Goal: Find specific fact: Find specific fact

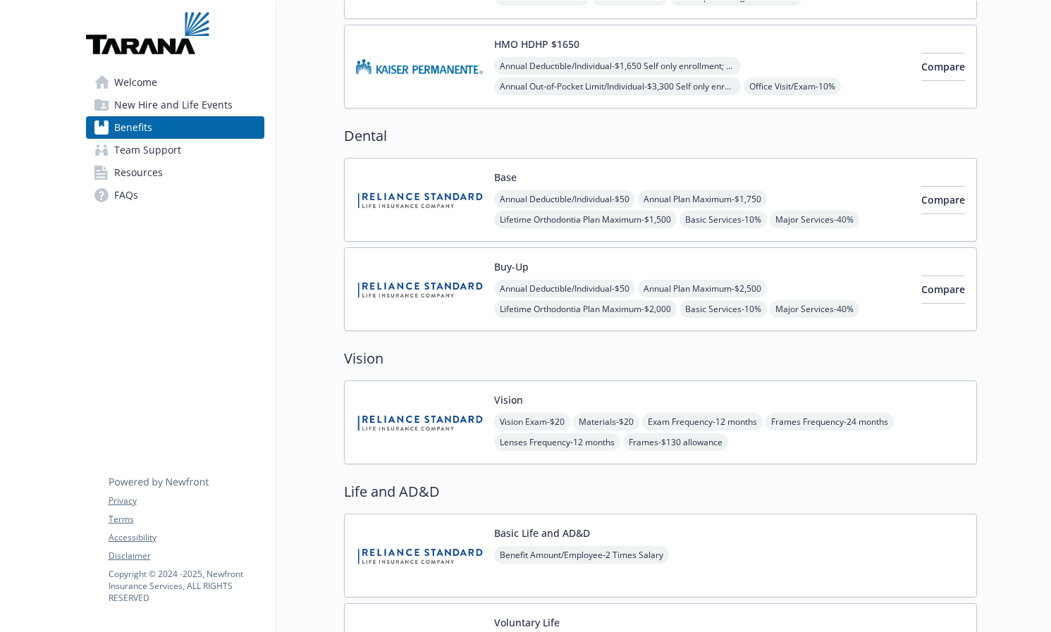
scroll to position [434, 0]
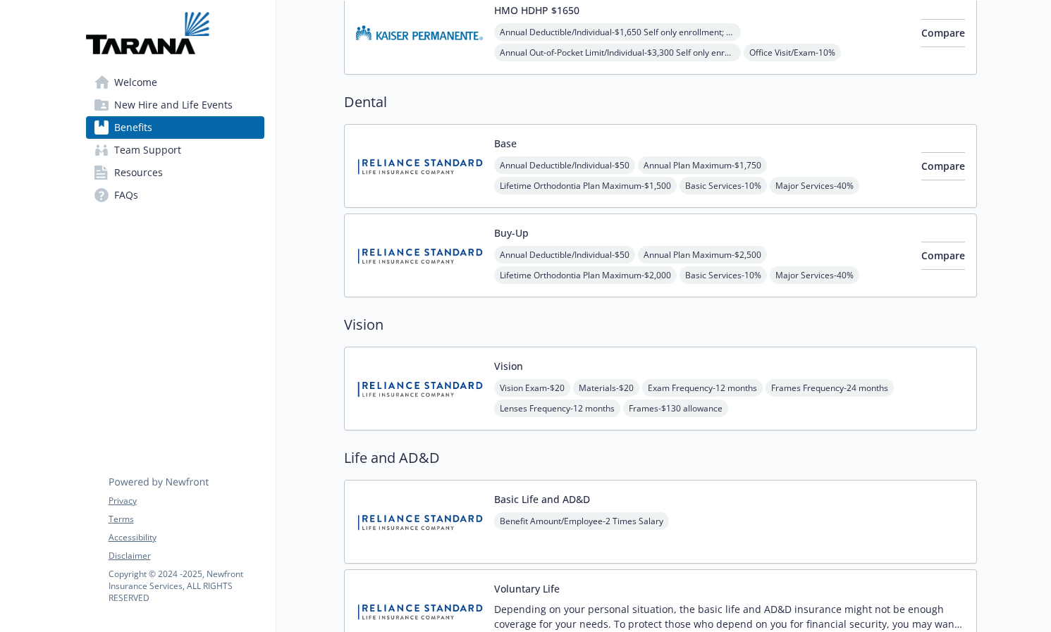
click at [662, 285] on div "Buy-Up Annual Deductible/Individual - $50 Annual Plan Maximum - $2,500 Lifetime…" at bounding box center [702, 255] width 416 height 60
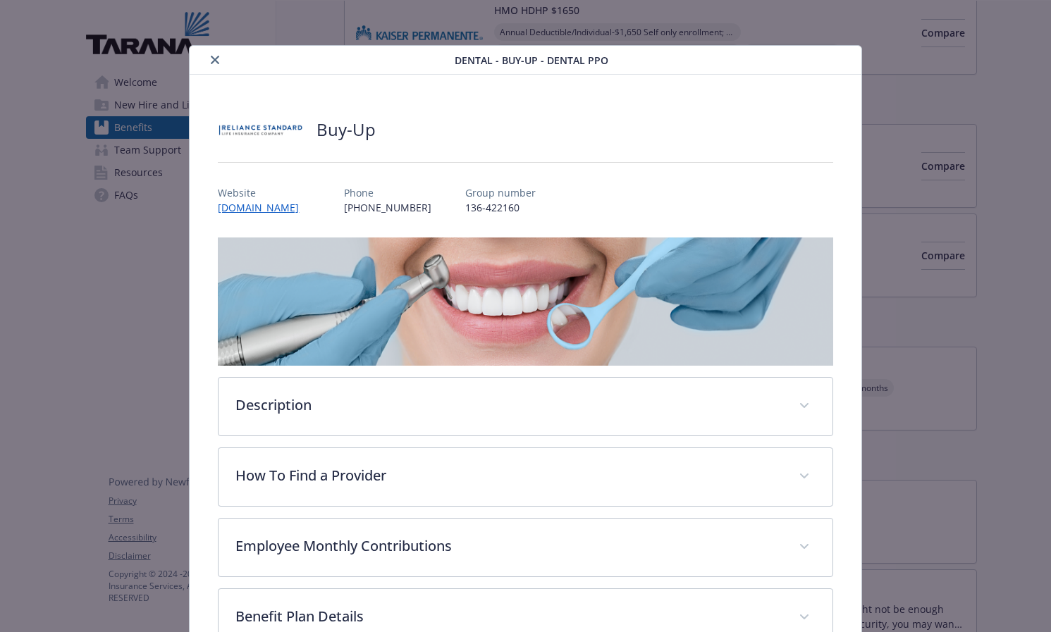
scroll to position [42, 0]
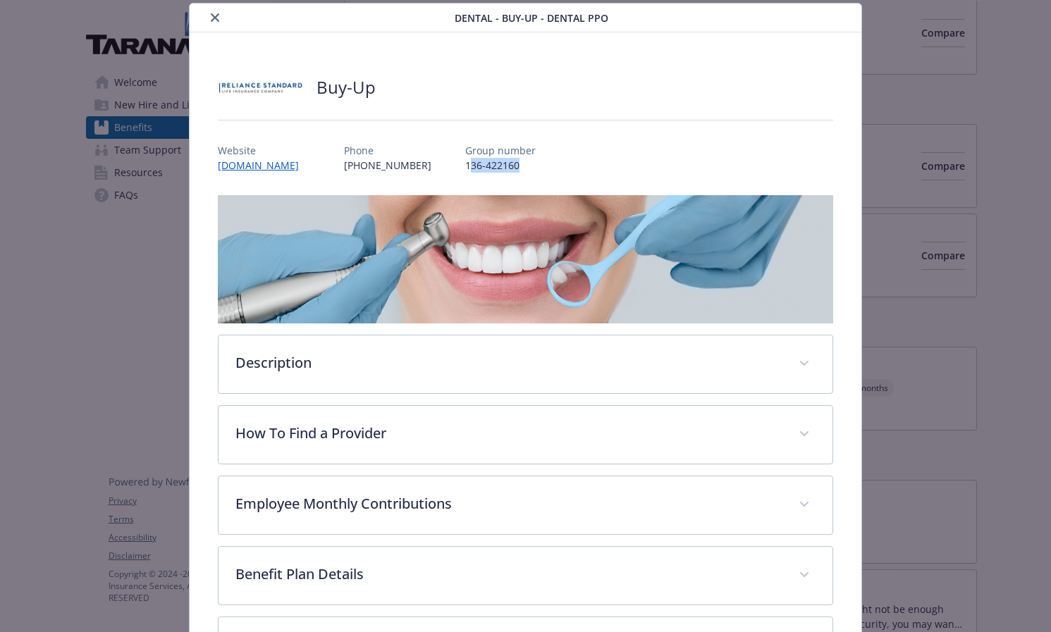
drag, startPoint x: 510, startPoint y: 181, endPoint x: 564, endPoint y: 184, distance: 53.6
click at [536, 173] on p "136-422160" at bounding box center [500, 165] width 70 height 15
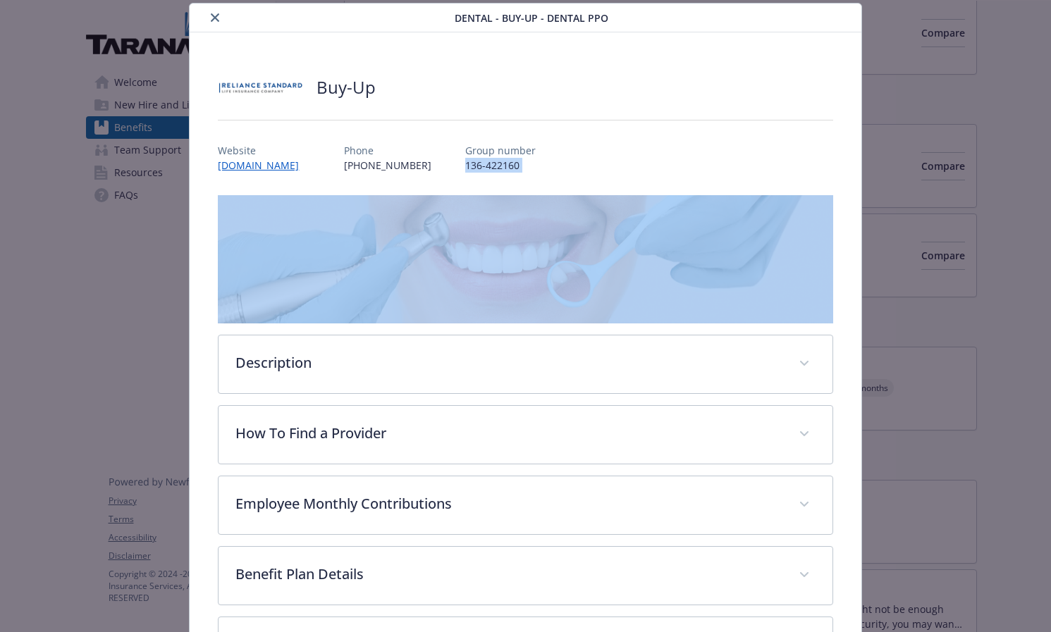
drag, startPoint x: 564, startPoint y: 180, endPoint x: 492, endPoint y: 173, distance: 72.2
click at [492, 173] on div "Website [DOMAIN_NAME] Phone [PHONE_NUMBER] Group number 136-422160" at bounding box center [525, 152] width 614 height 41
copy p "136-422160"
